Goal: Check status: Check status

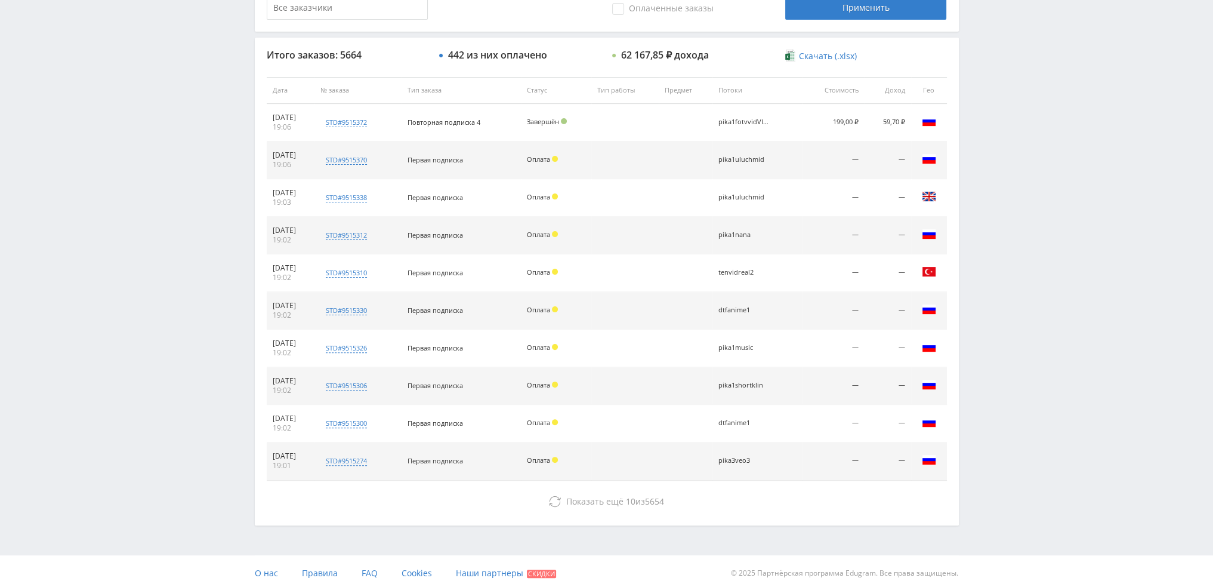
scroll to position [413, 0]
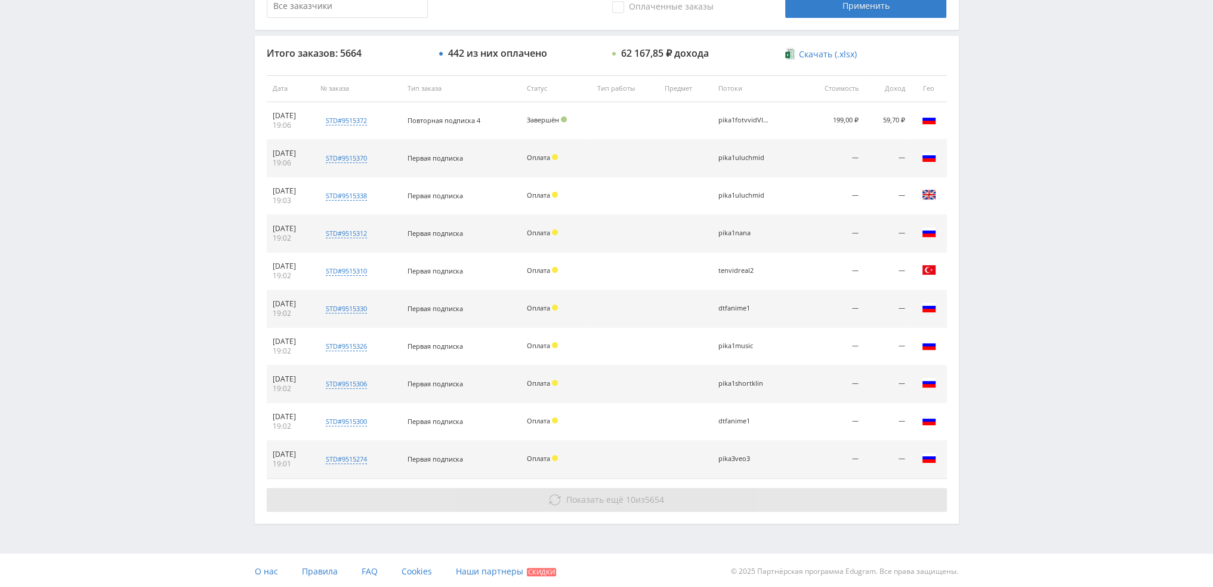
click at [602, 500] on span "Показать ещё" at bounding box center [594, 499] width 57 height 11
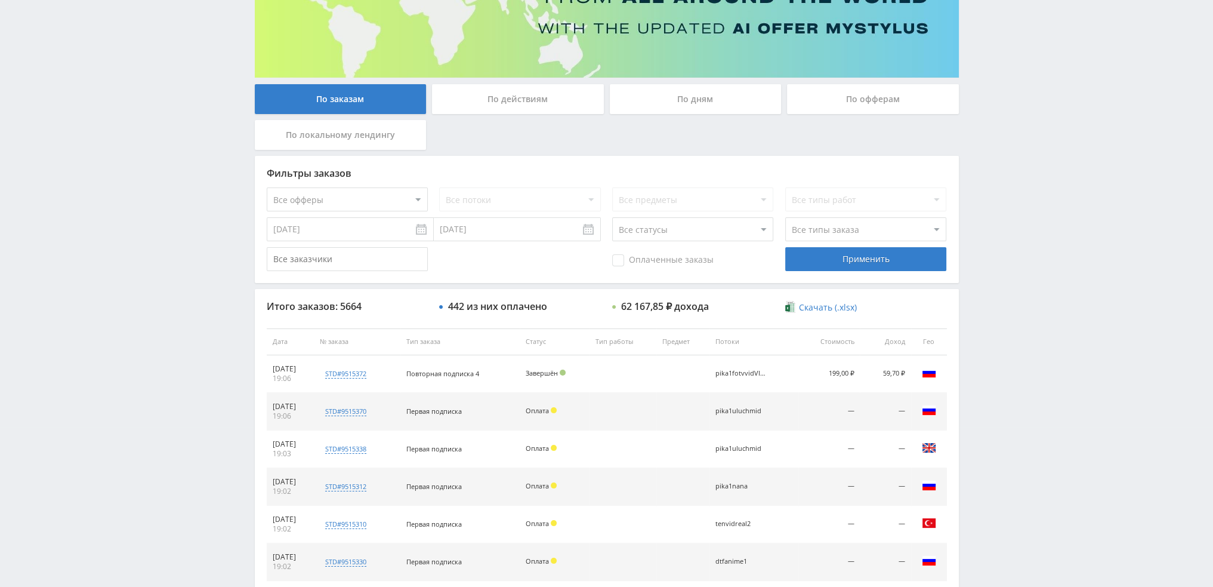
scroll to position [0, 0]
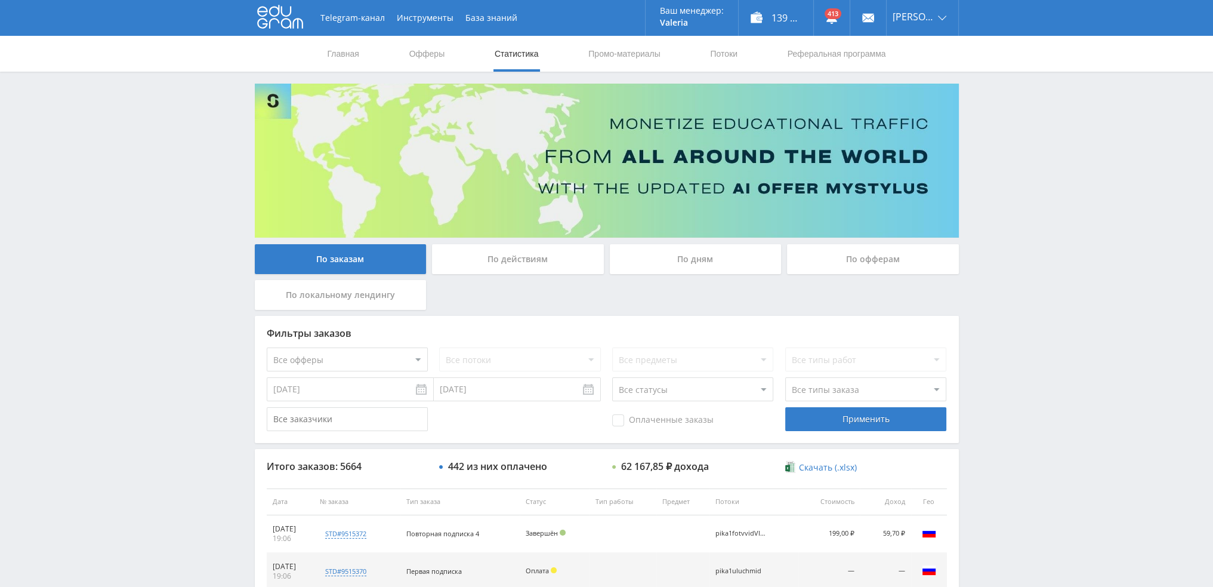
click at [705, 248] on div "По дням" at bounding box center [696, 259] width 172 height 30
click at [0, 0] on input "По дням" at bounding box center [0, 0] width 0 height 0
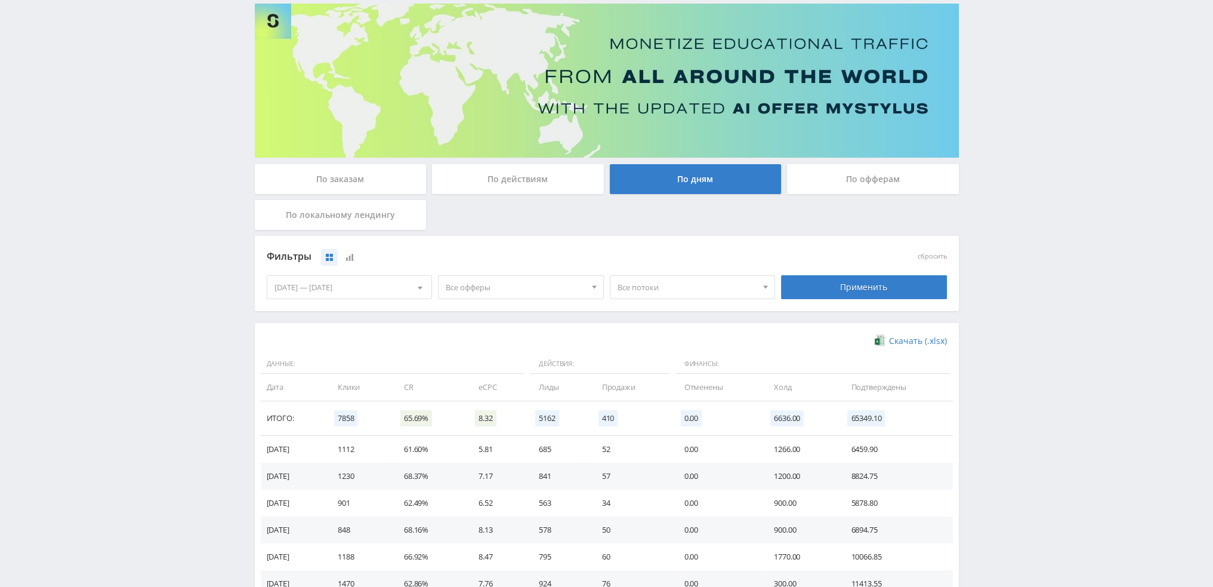
scroll to position [74, 0]
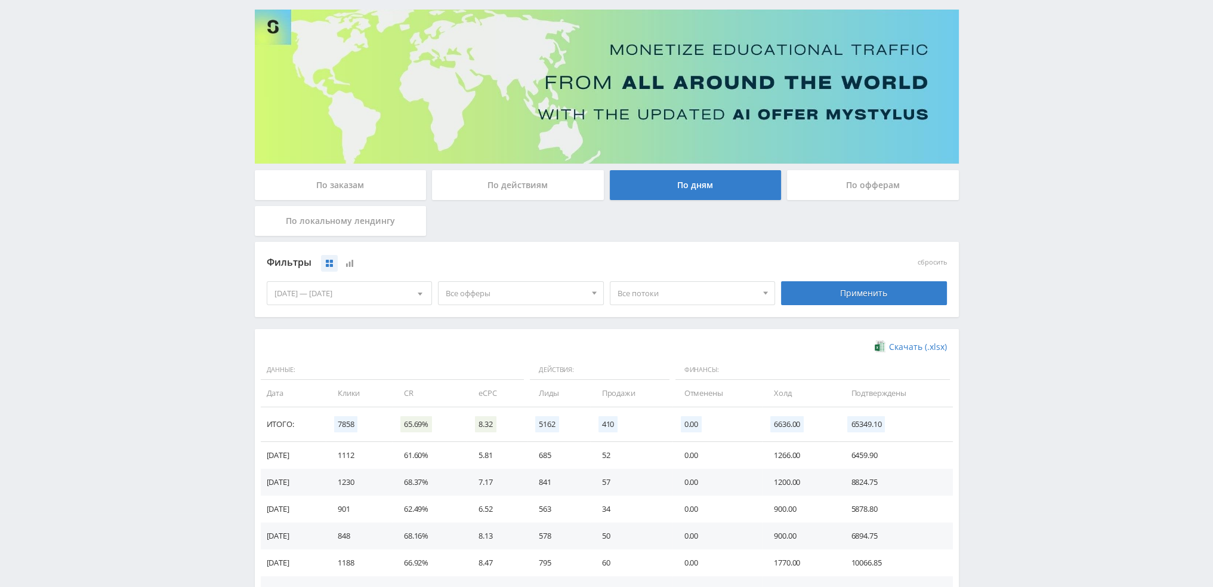
click at [365, 190] on div "По заказам" at bounding box center [341, 185] width 172 height 30
click at [0, 0] on input "По заказам" at bounding box center [0, 0] width 0 height 0
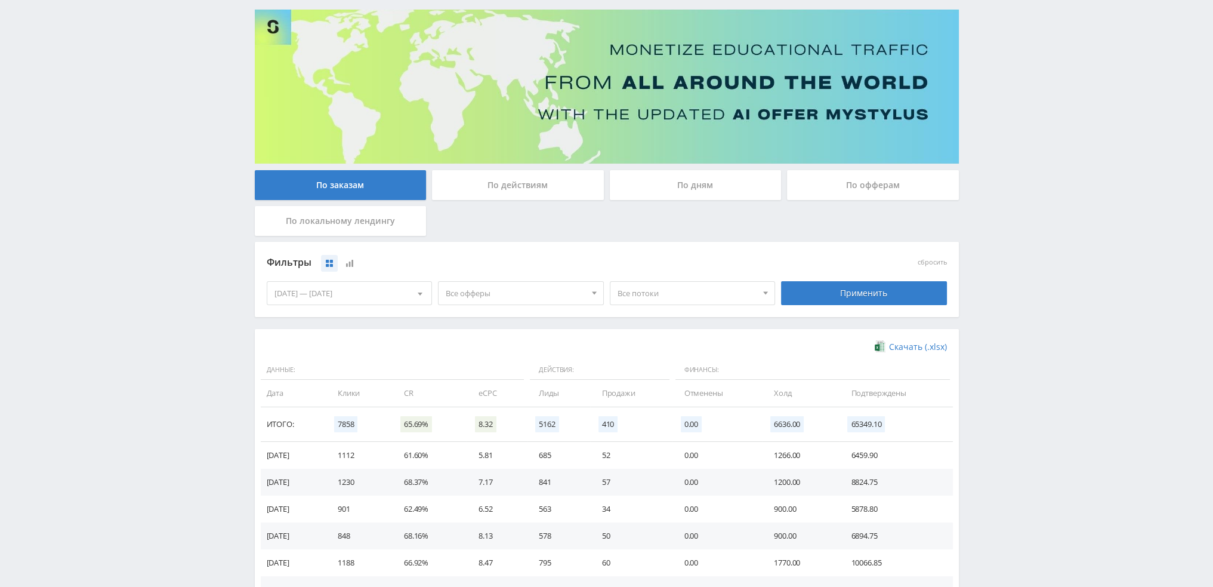
scroll to position [0, 0]
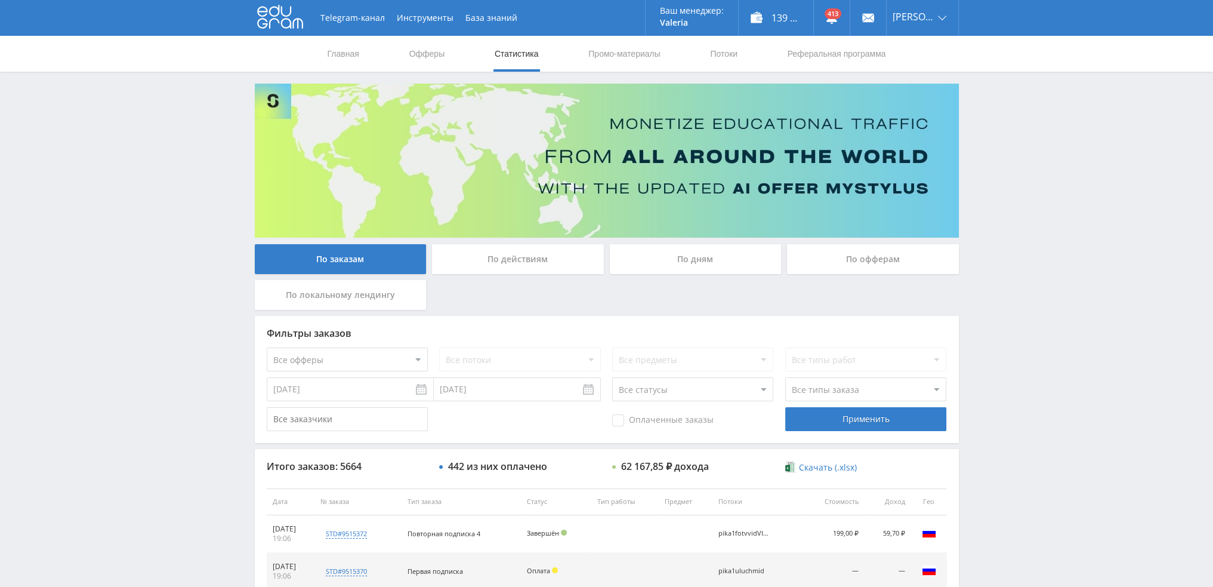
click at [307, 363] on select "Все офферы MyStylus MyStylus - Revshare Кампус AI Studybay Автор24 Studybay Bra…" at bounding box center [347, 359] width 161 height 24
select select "1"
click at [866, 417] on div "Применить" at bounding box center [865, 419] width 161 height 24
click at [678, 256] on div "По дням" at bounding box center [696, 259] width 172 height 30
click at [0, 0] on input "По дням" at bounding box center [0, 0] width 0 height 0
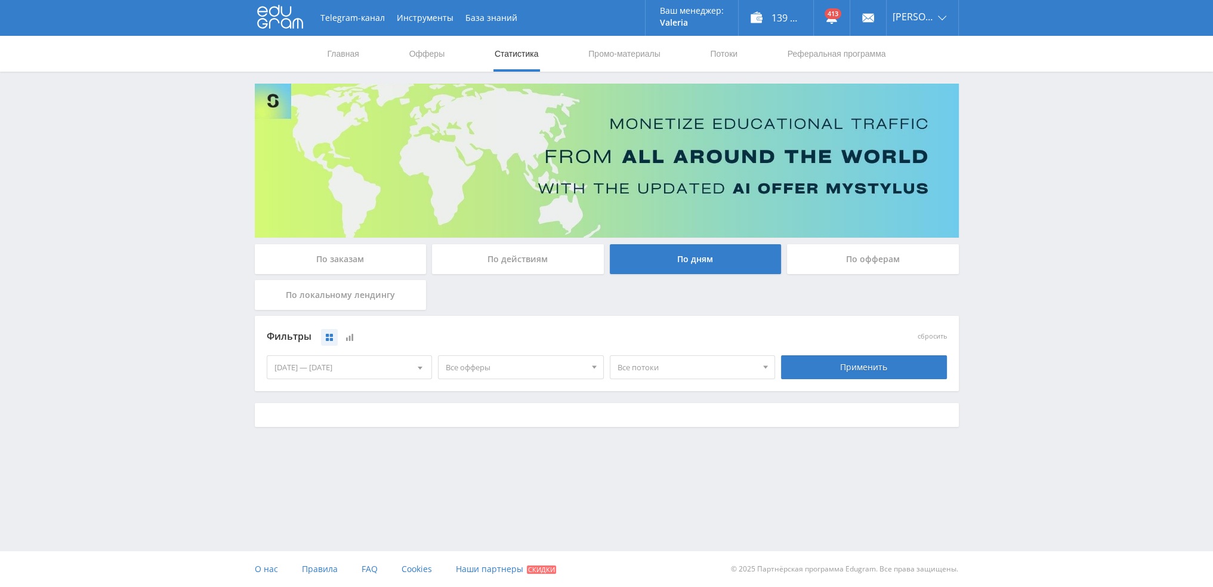
click at [475, 369] on span "Все офферы" at bounding box center [516, 367] width 140 height 23
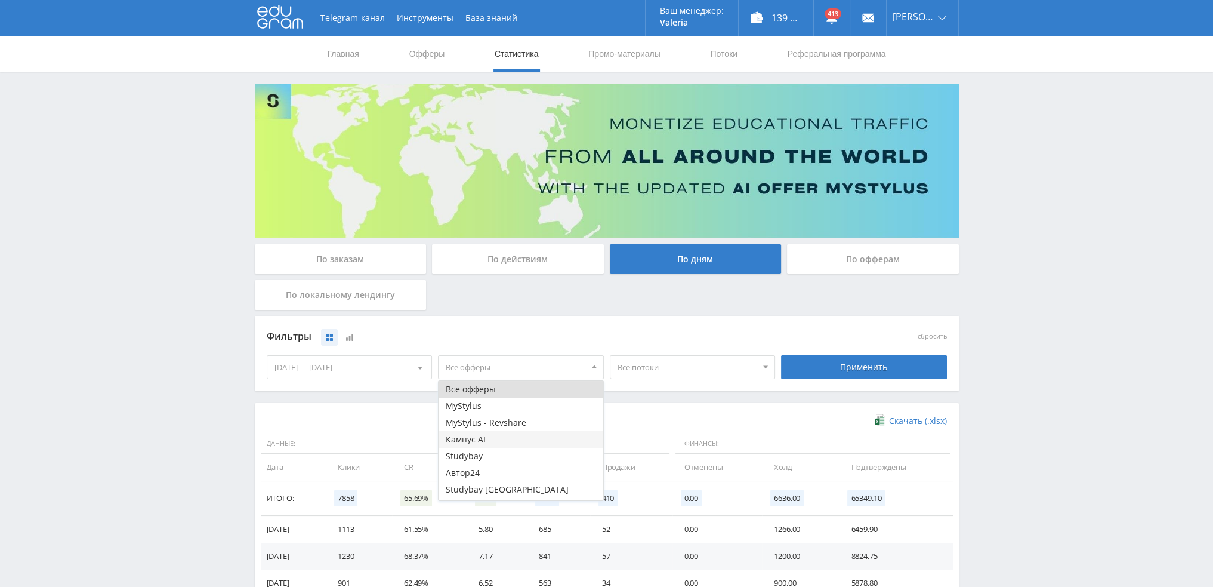
click at [470, 443] on button "Кампус AI" at bounding box center [521, 439] width 165 height 17
click at [828, 362] on div "Применить" at bounding box center [864, 367] width 166 height 24
click at [661, 369] on span "Все потоки" at bounding box center [688, 367] width 140 height 23
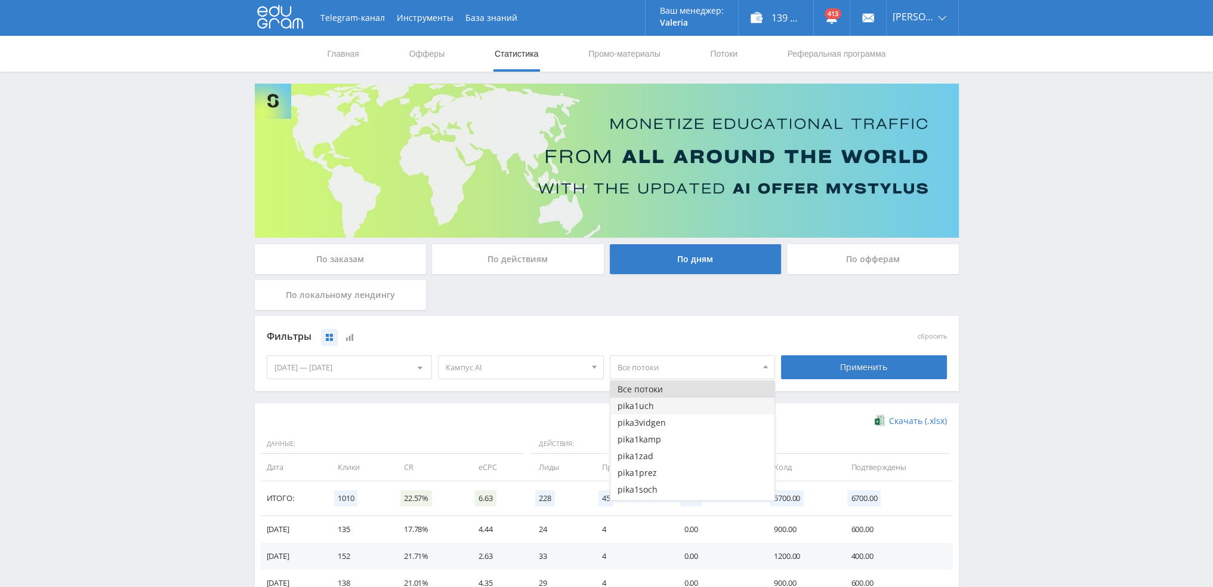
click at [655, 409] on button "pika1uch" at bounding box center [692, 405] width 165 height 17
click at [841, 367] on div "Применить" at bounding box center [864, 367] width 166 height 24
